Goal: Check status: Check status

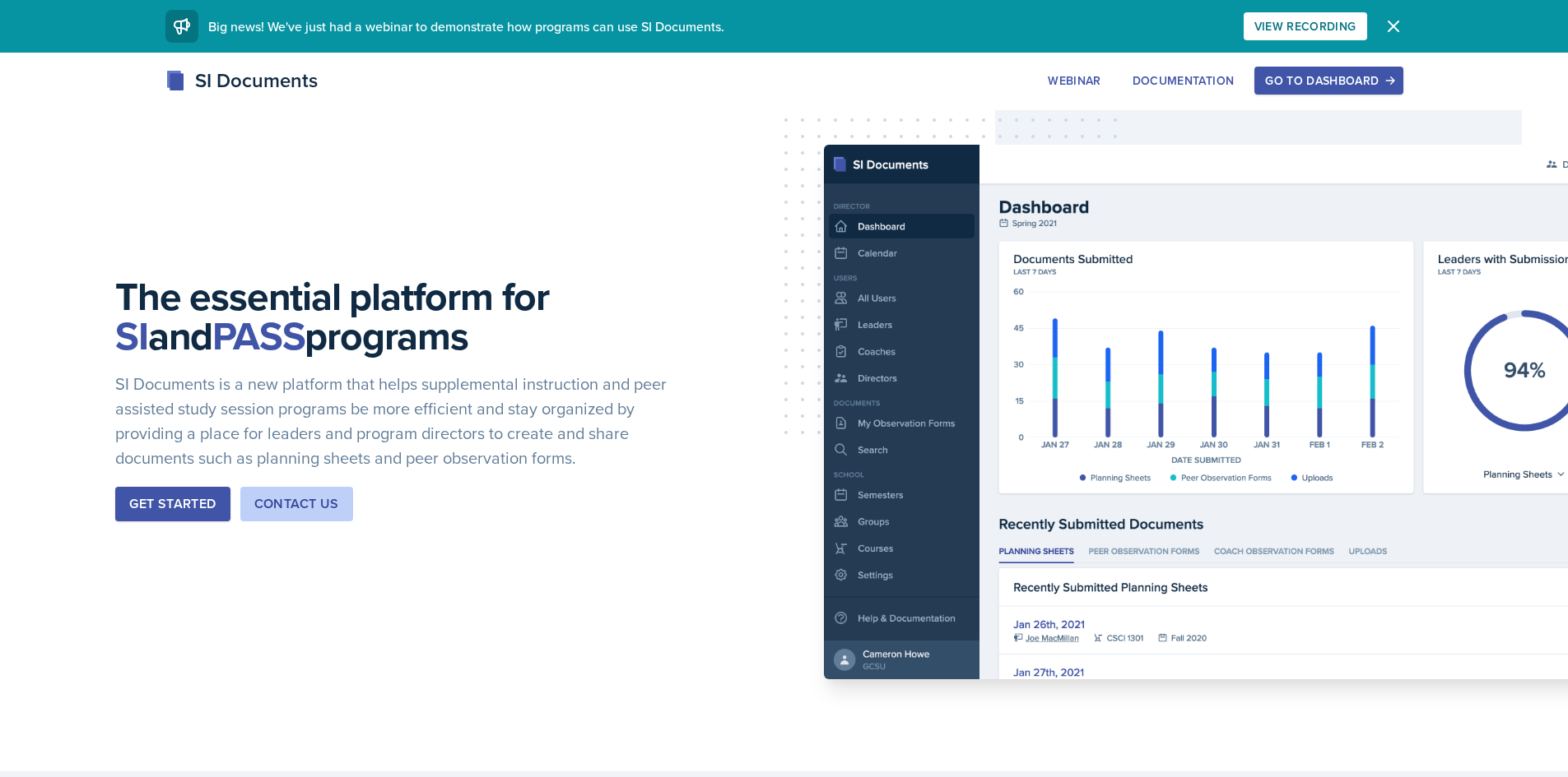
click at [1341, 87] on div "Go to Dashboard" at bounding box center [1329, 80] width 127 height 13
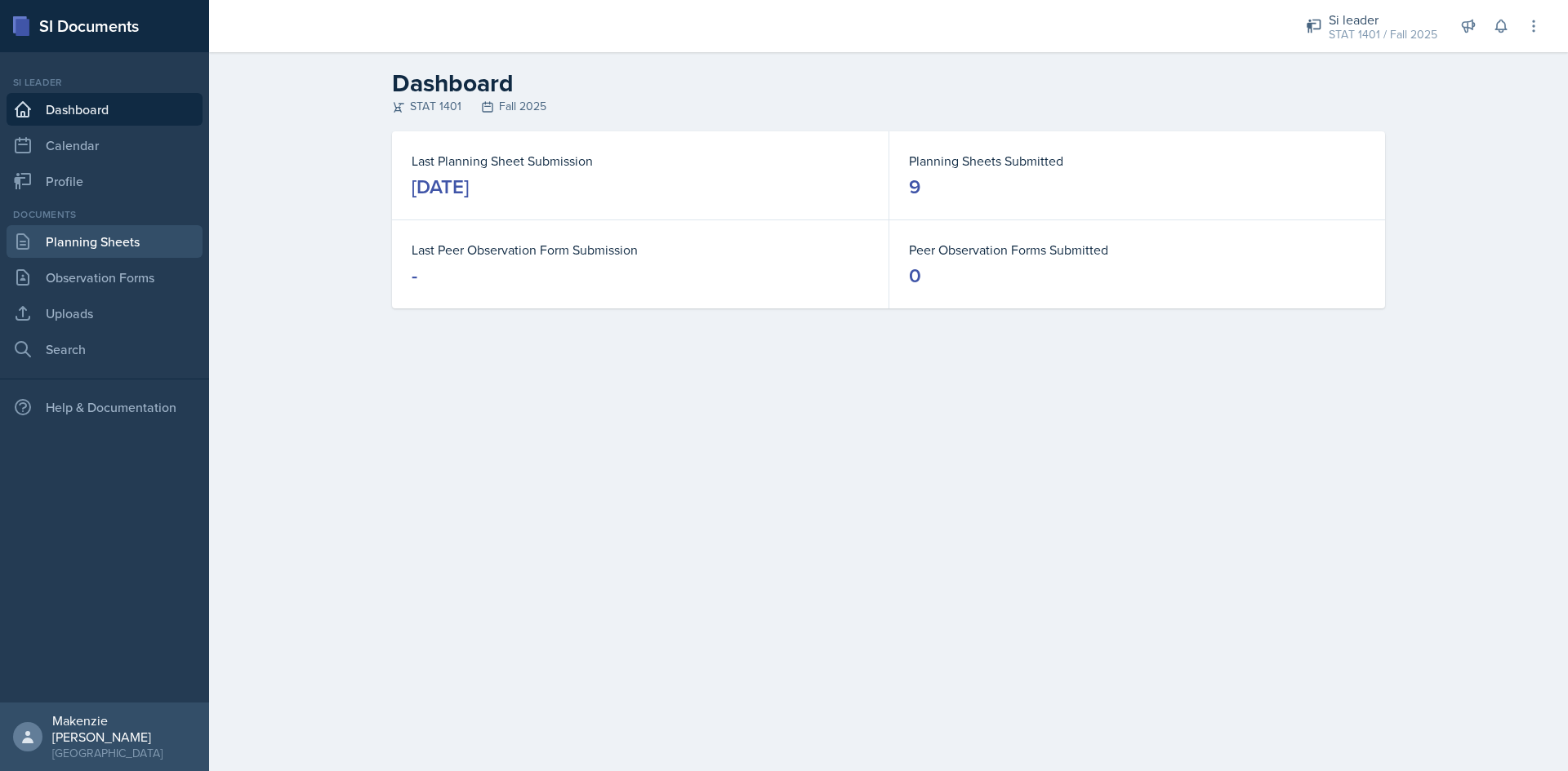
click at [87, 237] on link "Planning Sheets" at bounding box center [104, 241] width 196 height 32
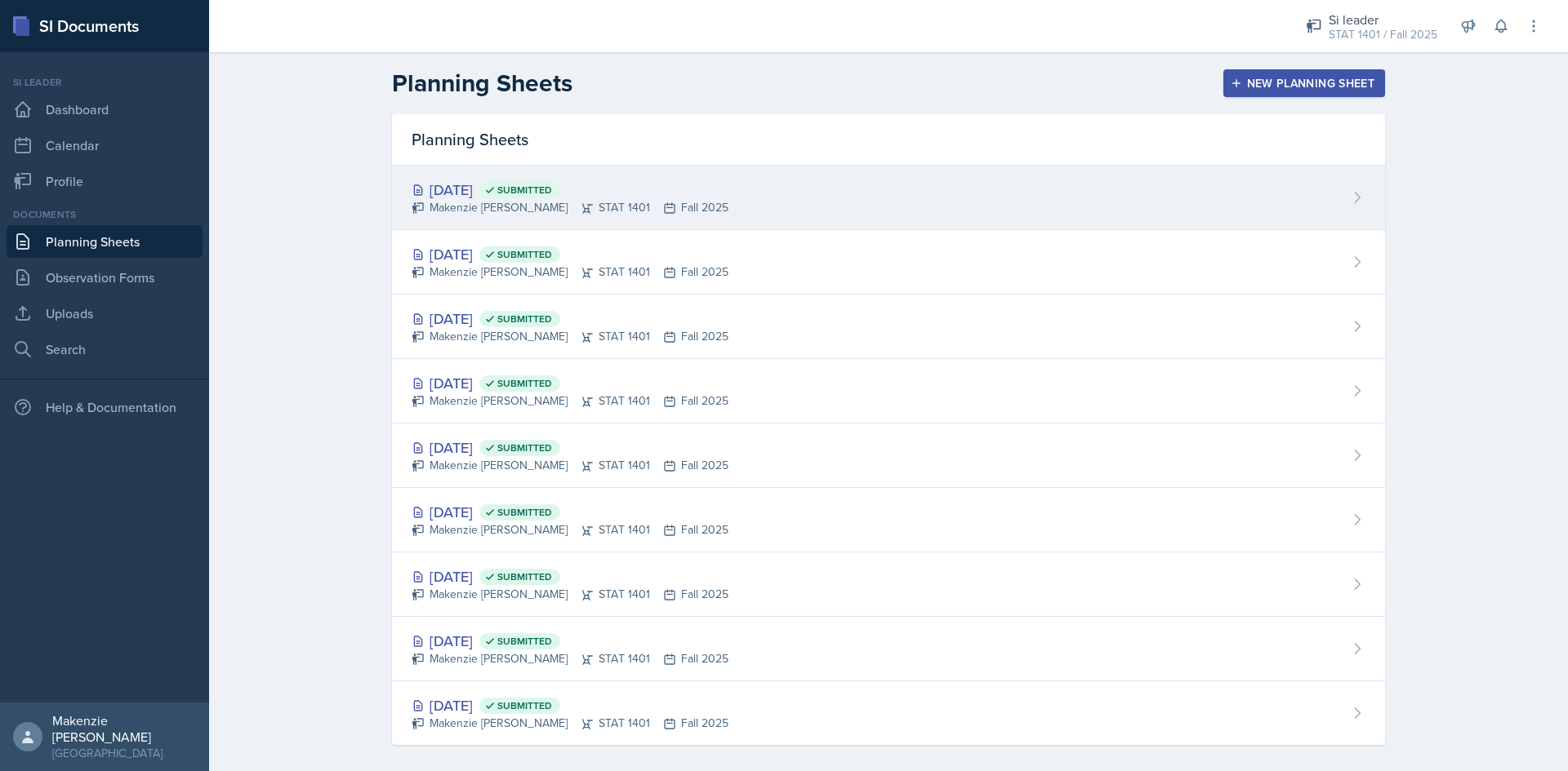
click at [552, 183] on span "Submitted" at bounding box center [524, 189] width 55 height 13
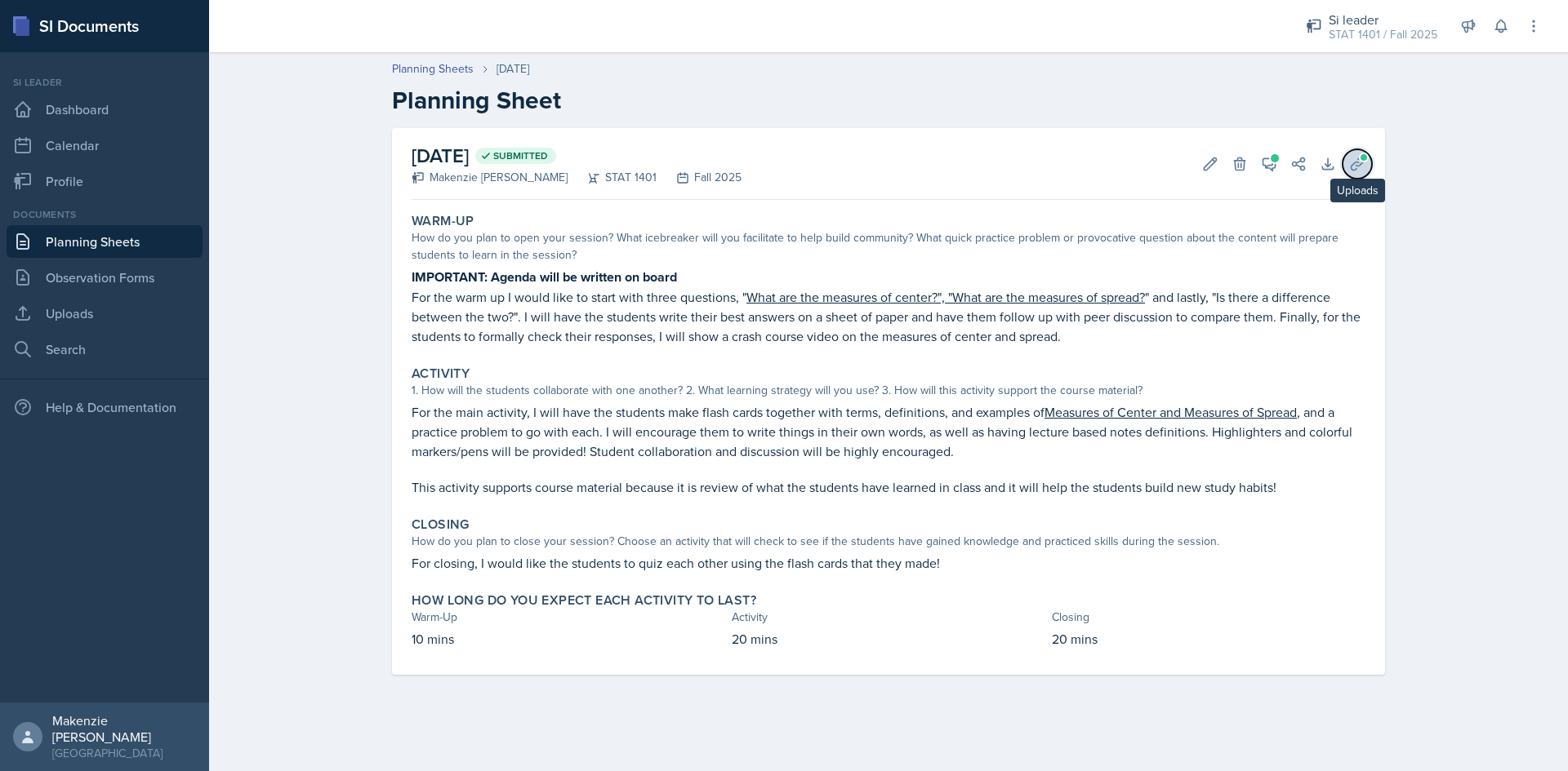
click at [1361, 170] on icon at bounding box center [1357, 164] width 17 height 17
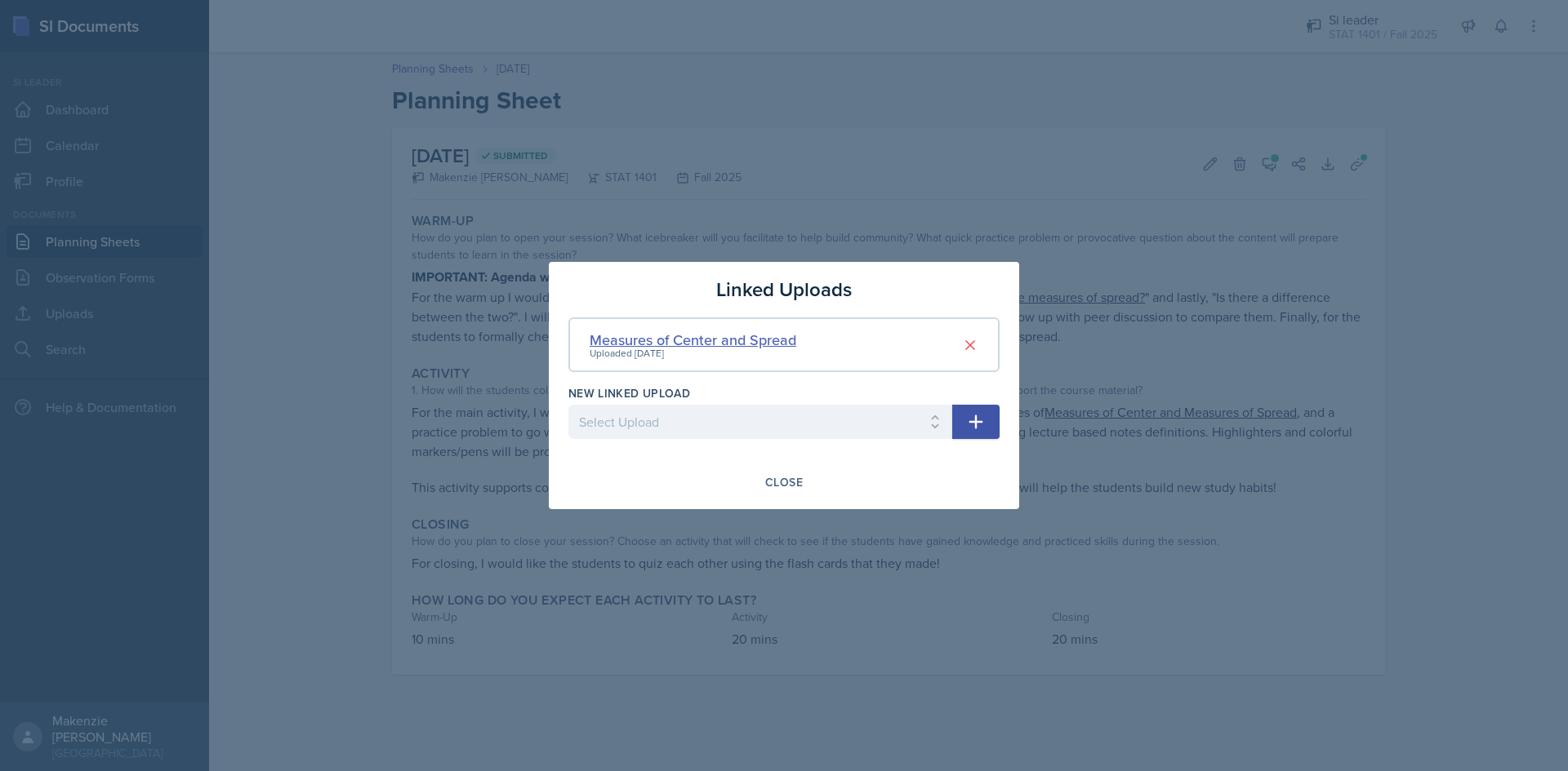
click at [736, 339] on div "Measures of Center and Spread" at bounding box center [693, 340] width 207 height 22
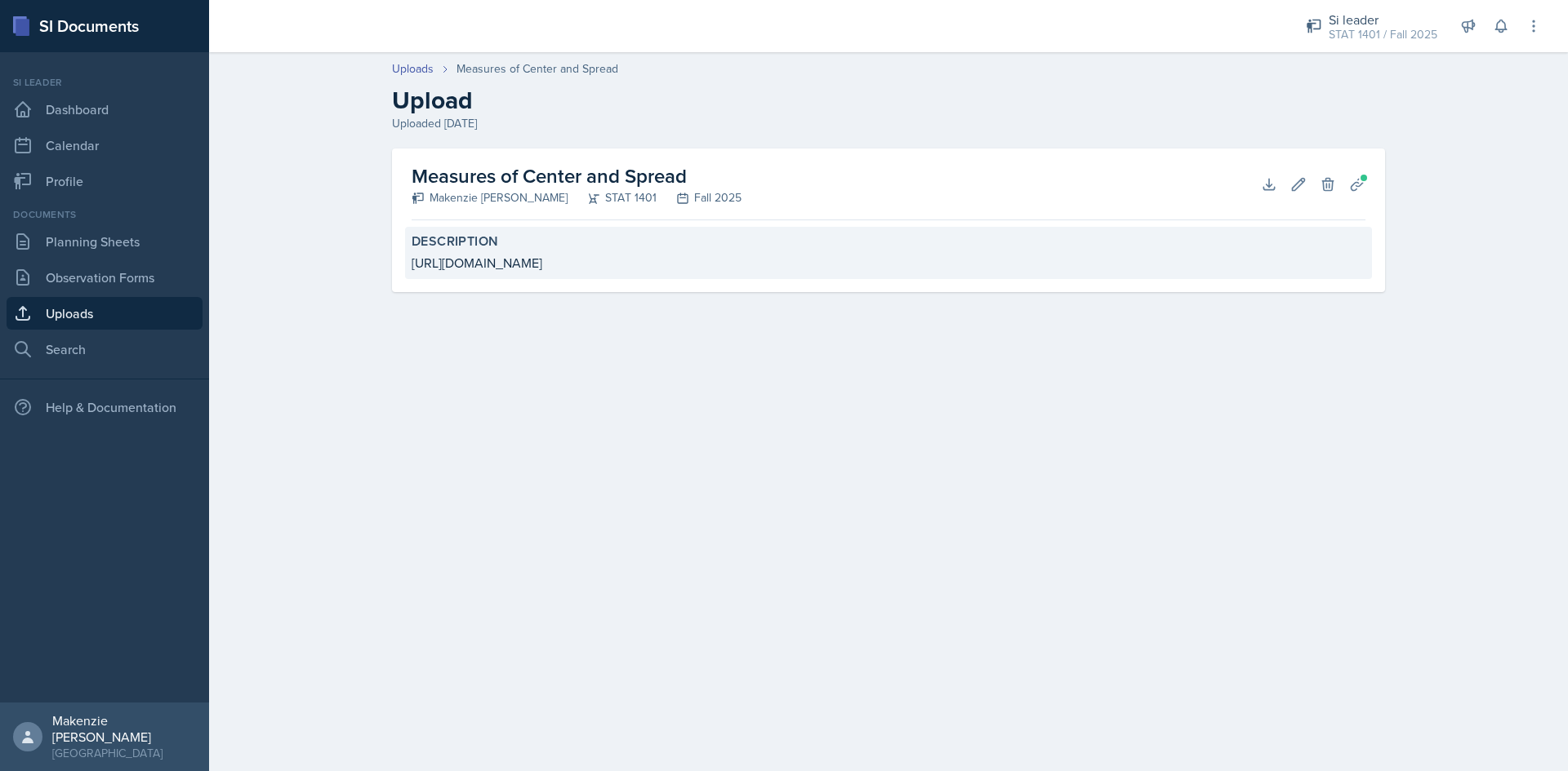
click at [540, 268] on div "[URL][DOMAIN_NAME]" at bounding box center [888, 263] width 954 height 19
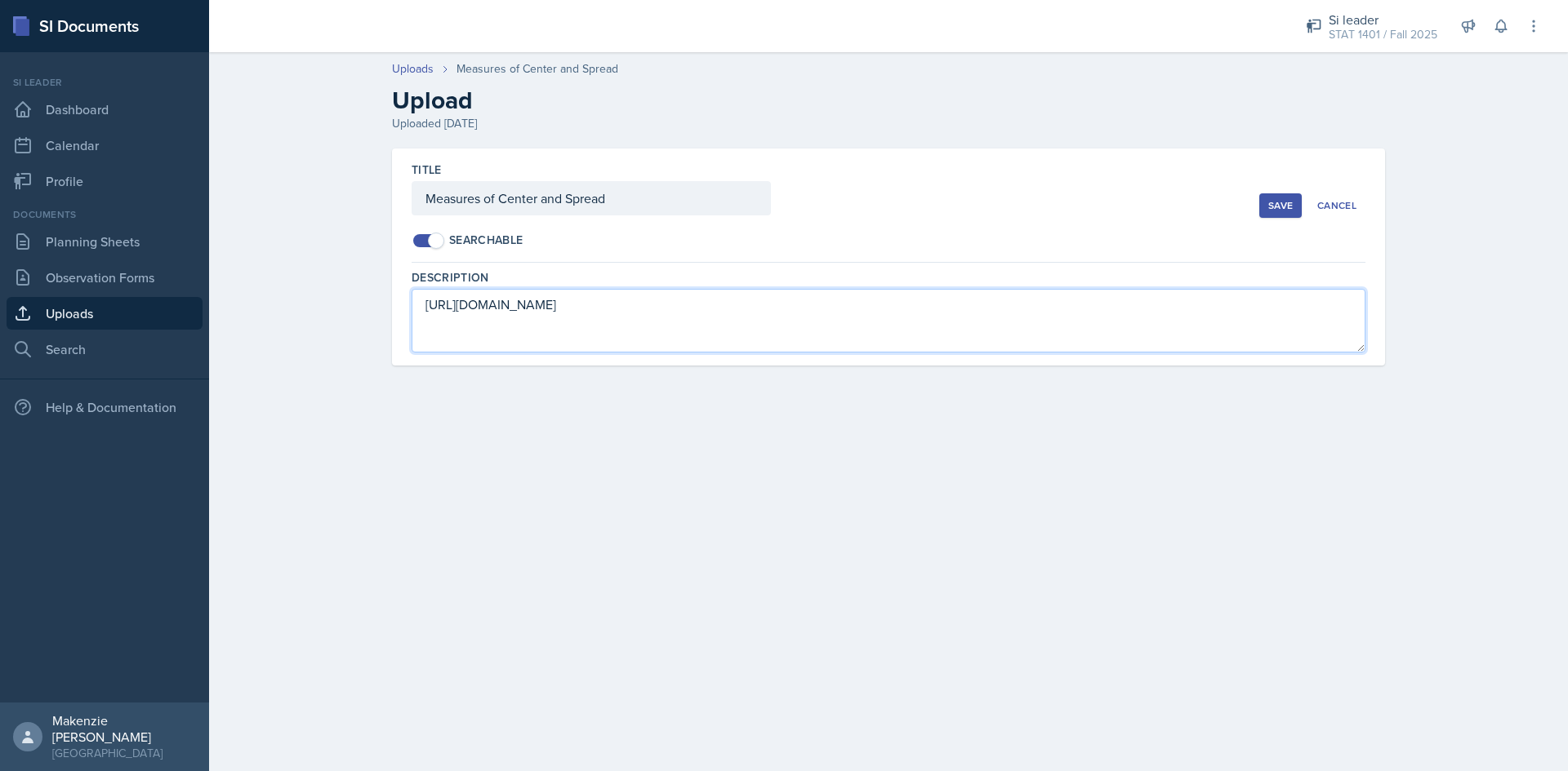
click at [528, 301] on textarea "[URL][DOMAIN_NAME]" at bounding box center [888, 320] width 954 height 64
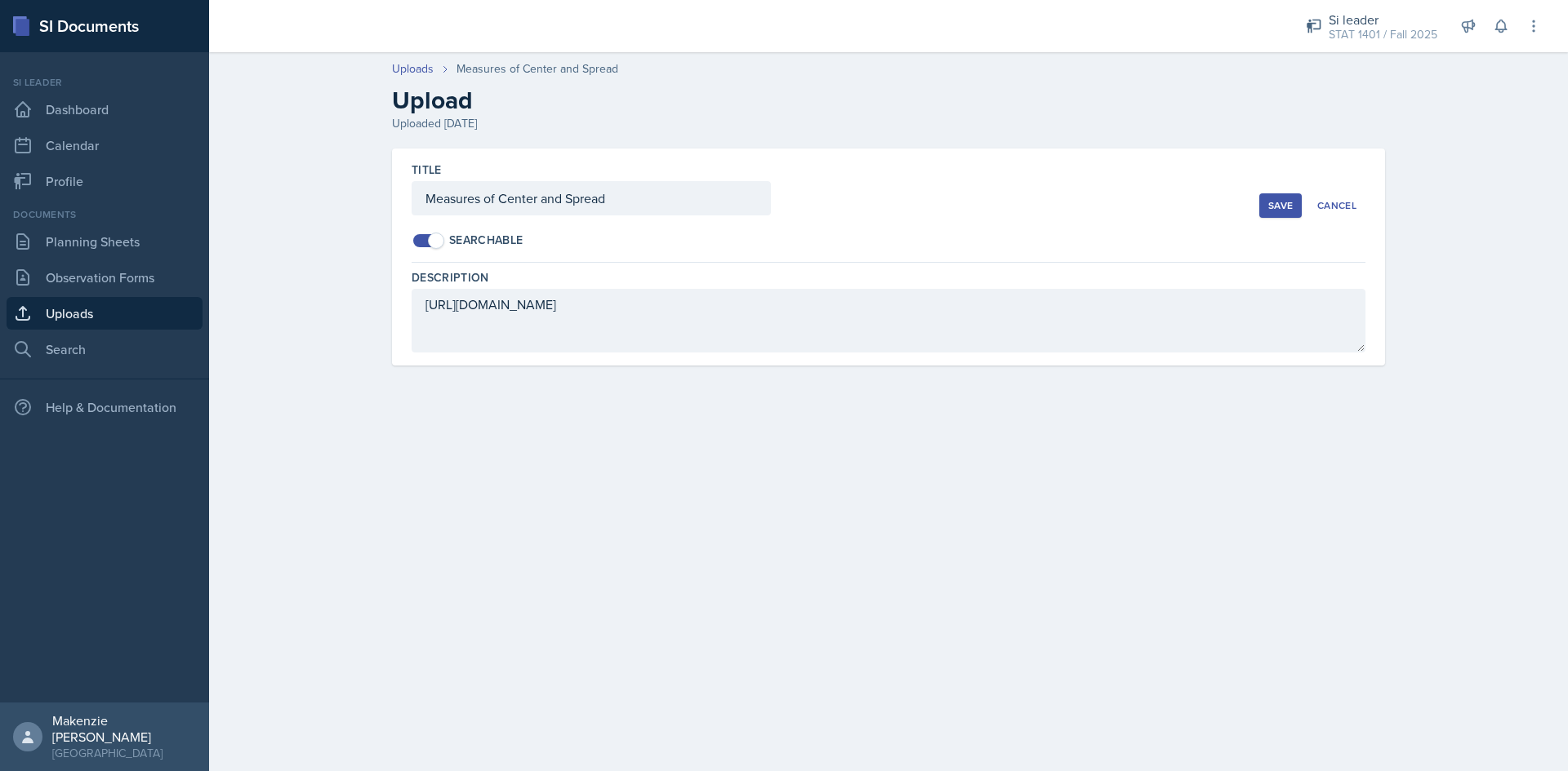
click at [306, 246] on div "Uploads Measures of Center and Spread Upload Uploaded [DATE] Title Measures of …" at bounding box center [888, 224] width 1359 height 361
click at [102, 240] on link "Planning Sheets" at bounding box center [104, 241] width 196 height 32
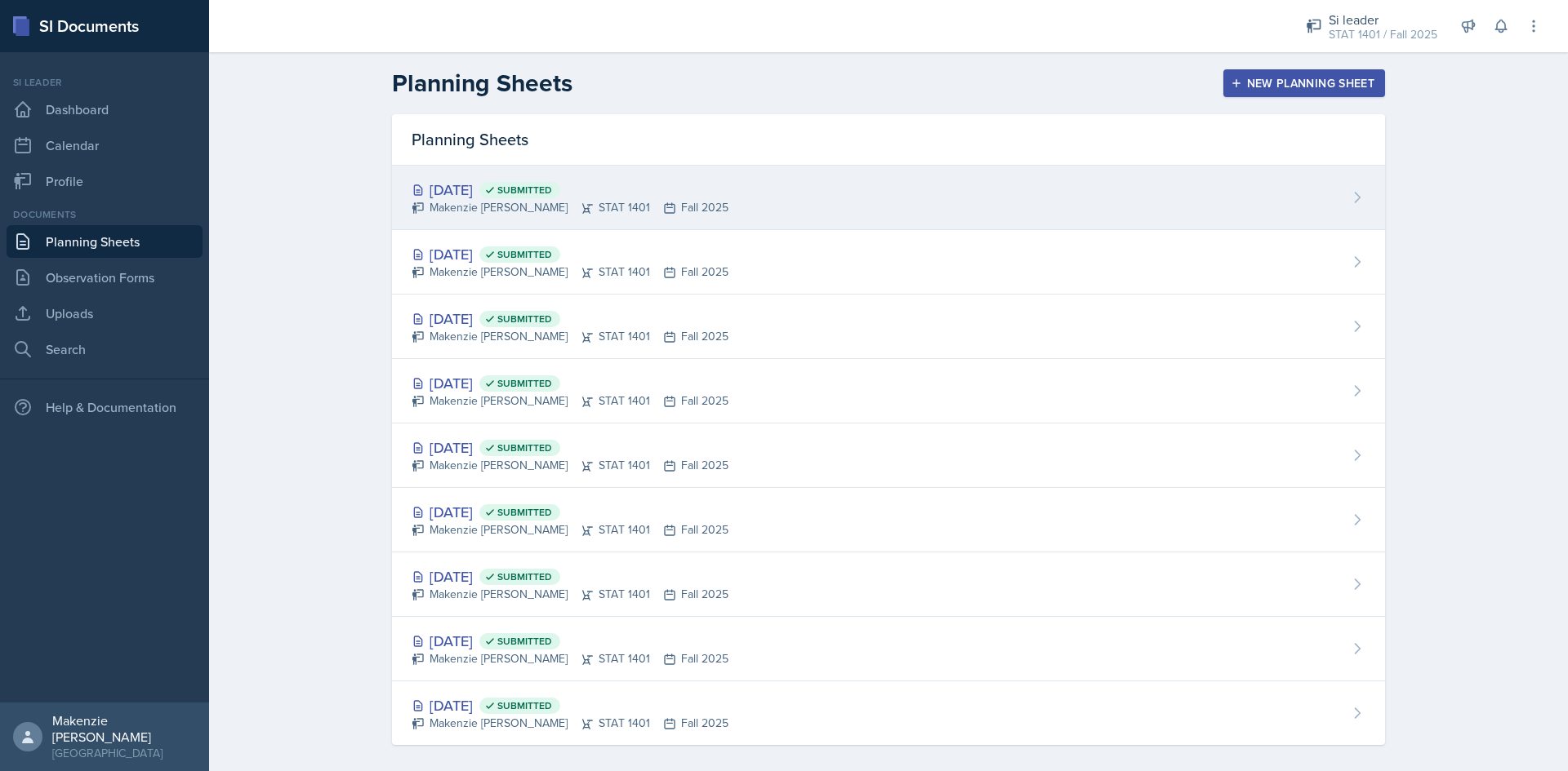
click at [547, 200] on div "Makenzie [PERSON_NAME] STAT 1401 Fall 2025" at bounding box center [570, 208] width 317 height 17
